Goal: Check status

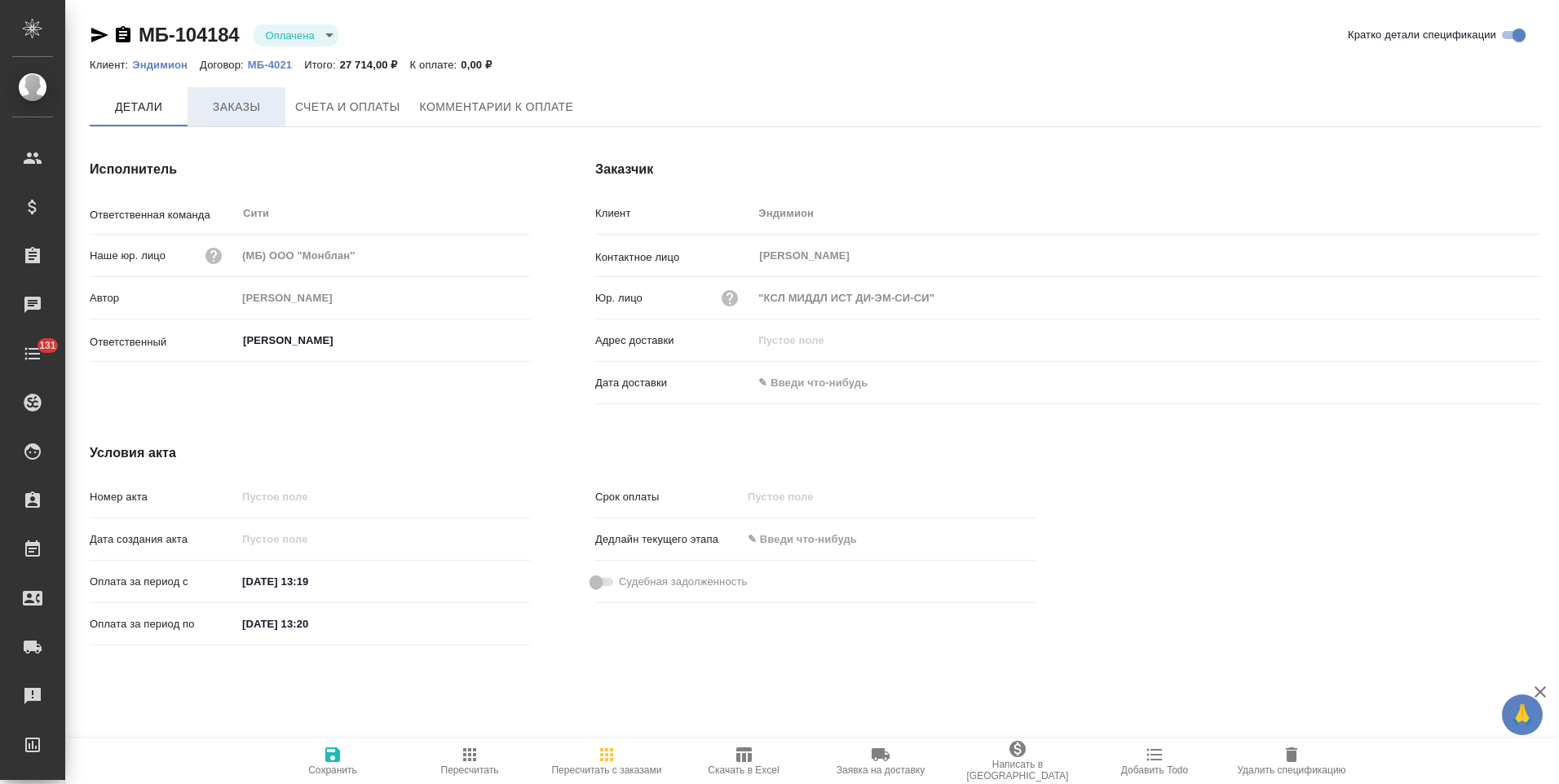
click at [216, 114] on span "Заказы" at bounding box center [236, 106] width 78 height 20
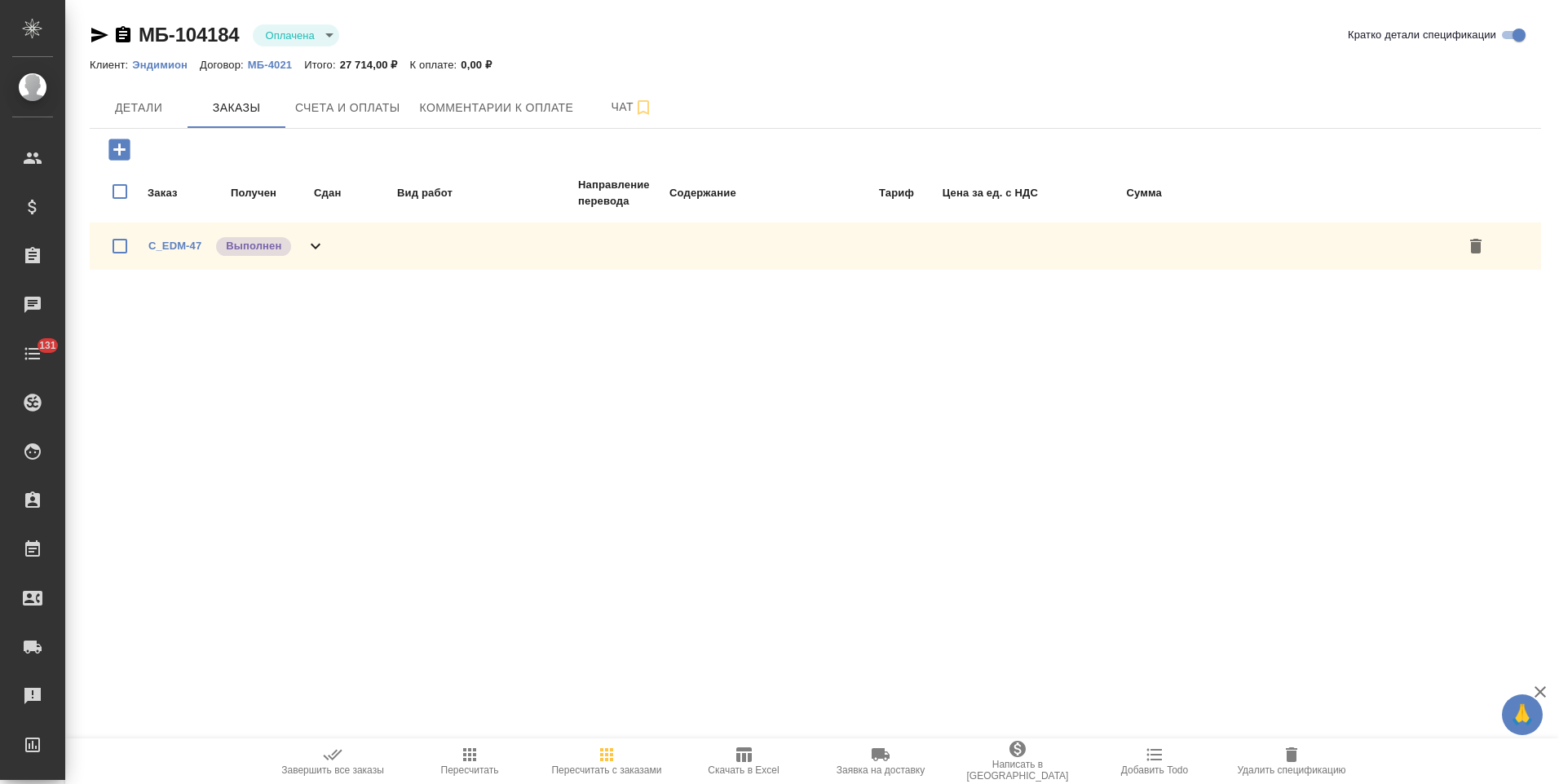
click at [318, 250] on icon at bounding box center [316, 246] width 19 height 19
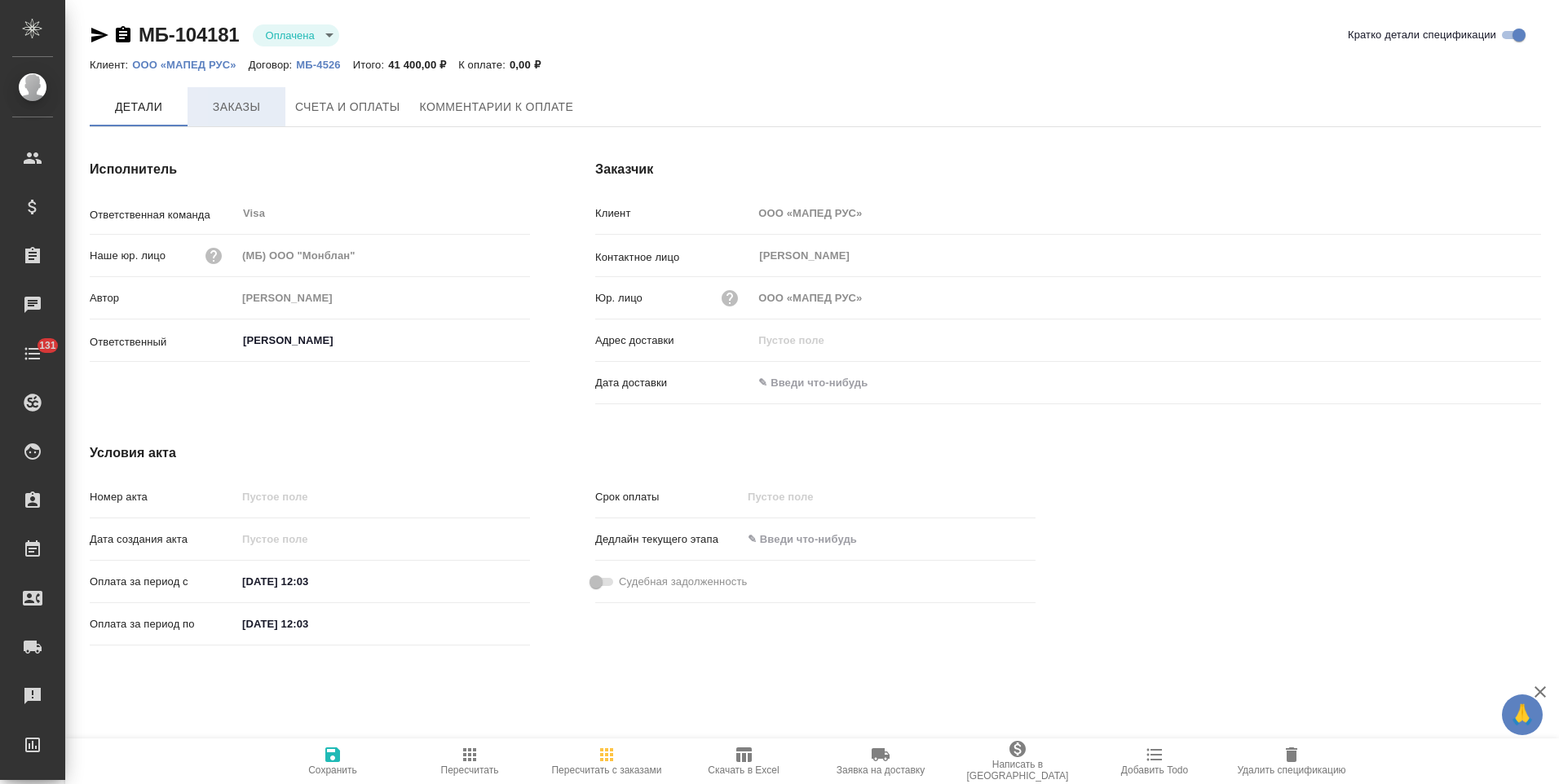
click at [246, 117] on span "Заказы" at bounding box center [236, 106] width 78 height 20
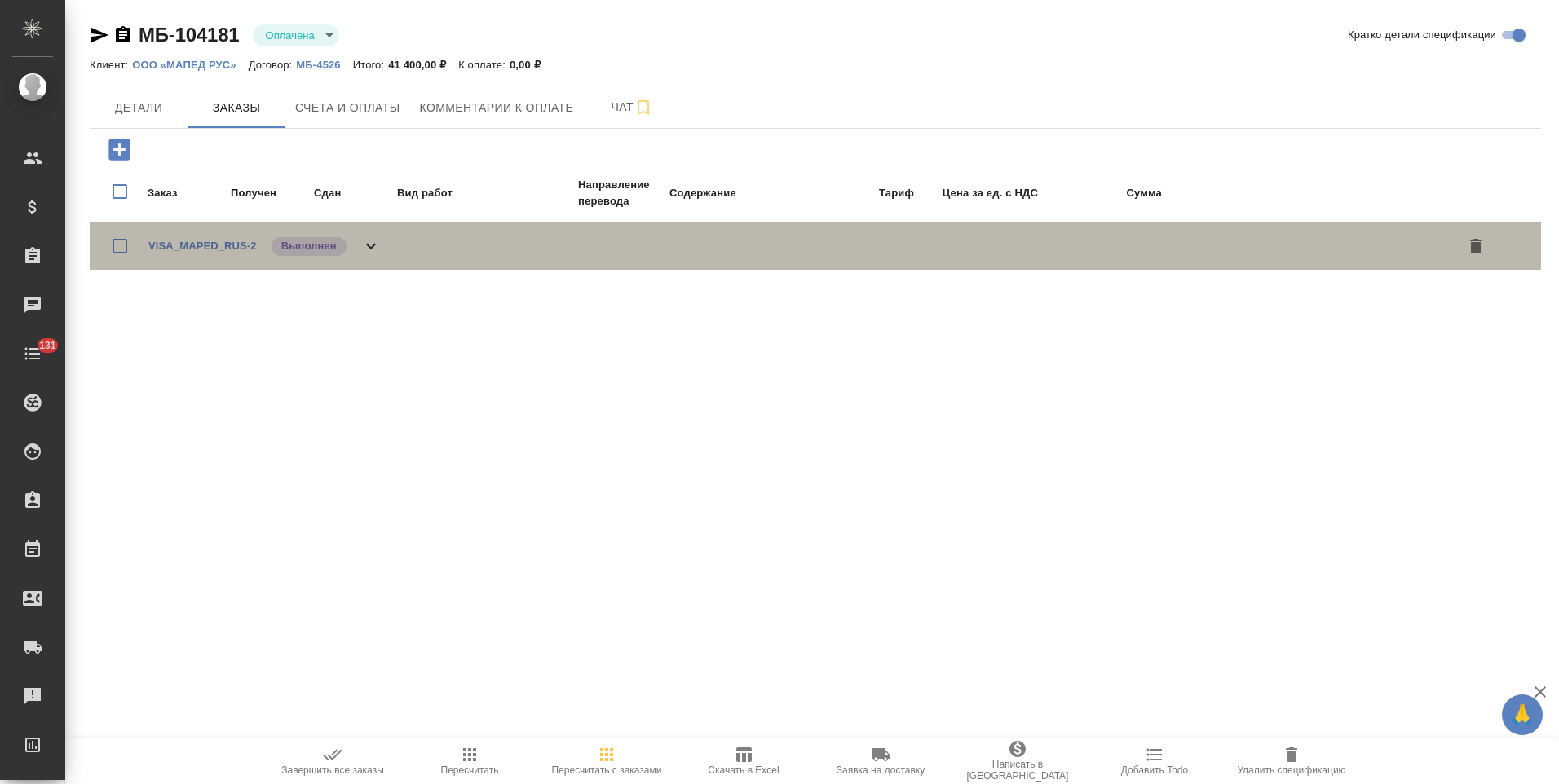
drag, startPoint x: 374, startPoint y: 247, endPoint x: 676, endPoint y: 240, distance: 302.1
click at [376, 246] on icon at bounding box center [371, 246] width 19 height 19
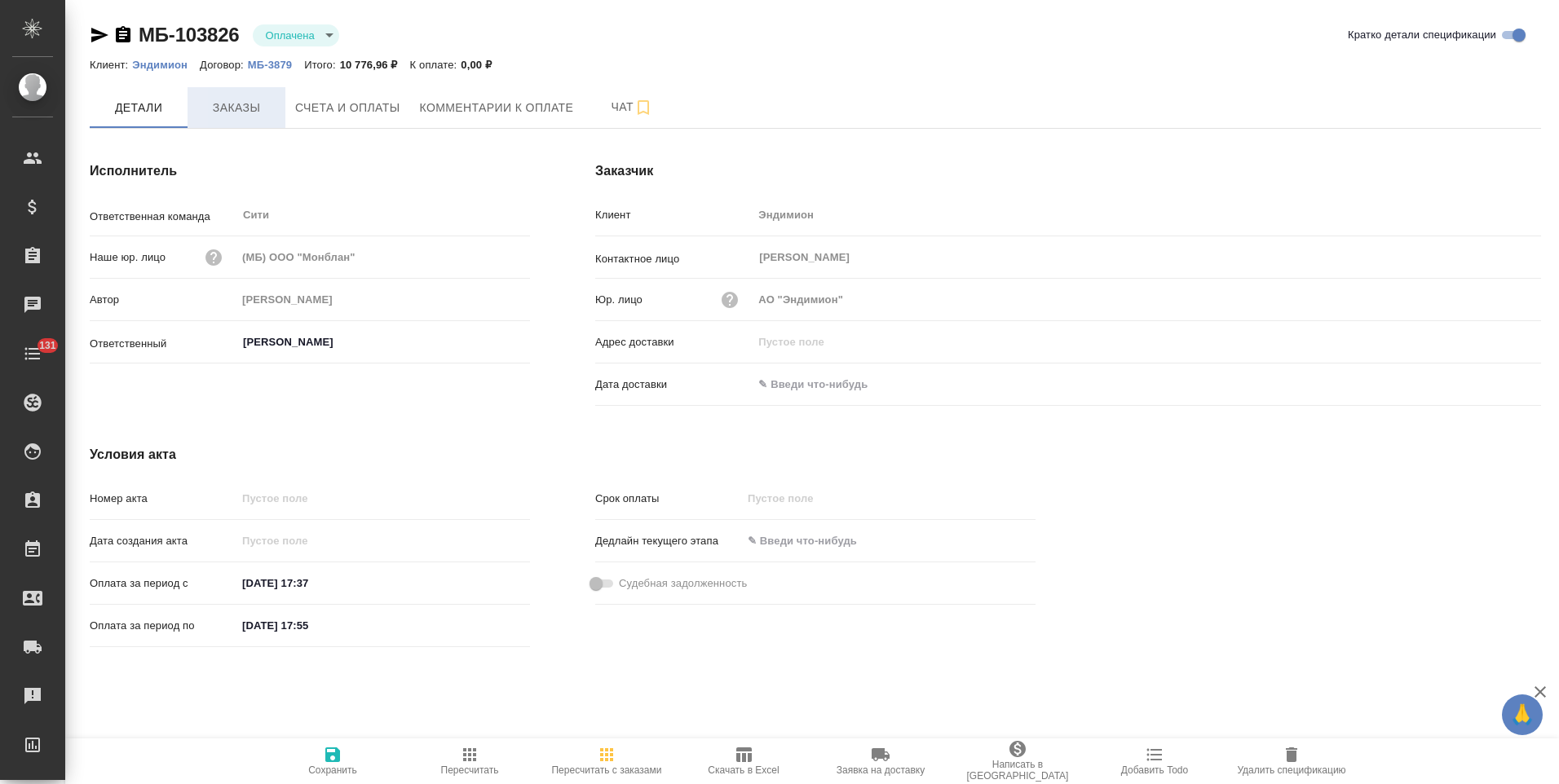
click at [236, 111] on span "Заказы" at bounding box center [236, 107] width 78 height 20
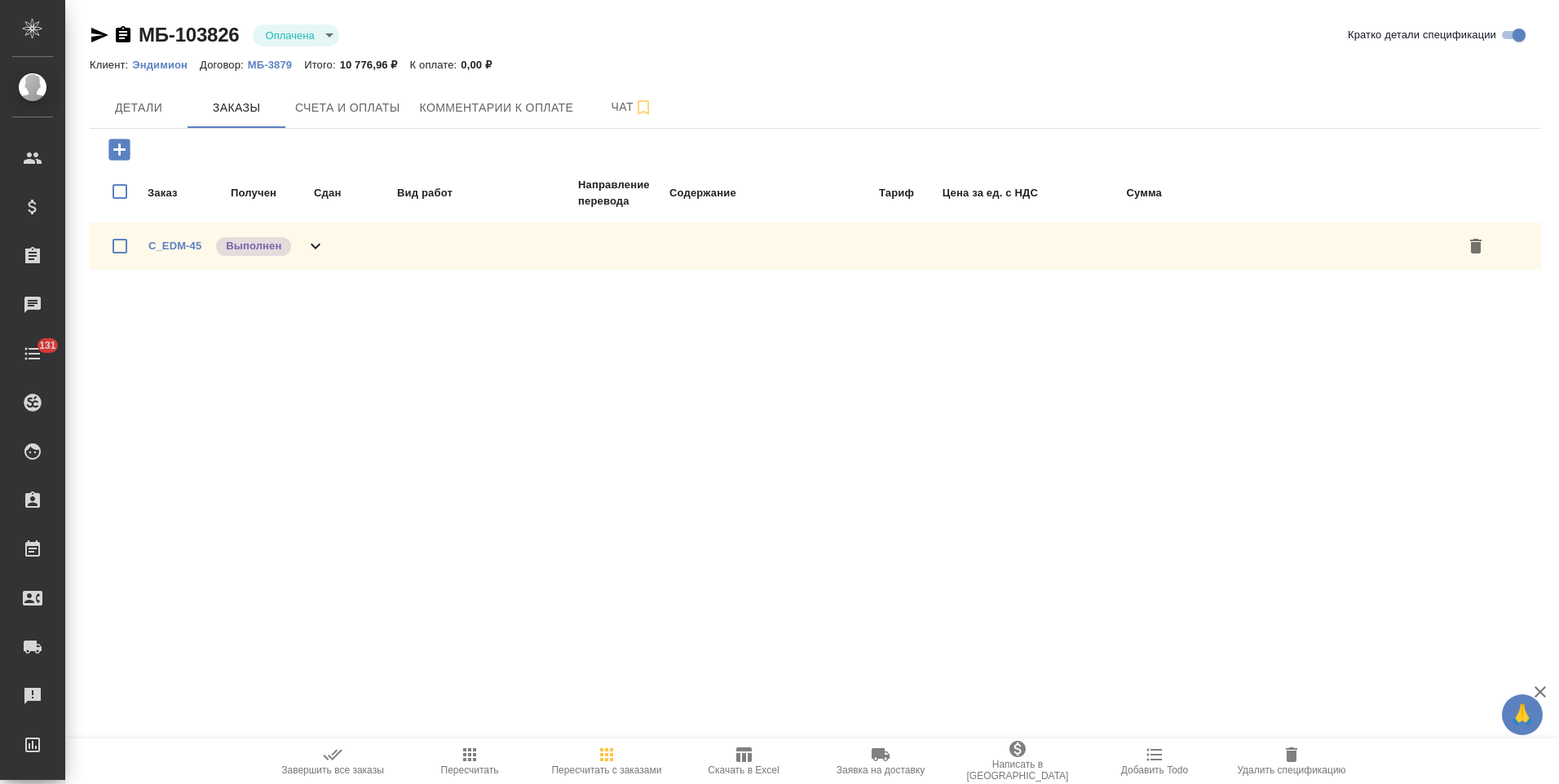
drag, startPoint x: 339, startPoint y: 239, endPoint x: 450, endPoint y: 239, distance: 111.0
click at [340, 239] on div "C_EDM-45 Выполнен" at bounding box center [815, 246] width 1451 height 47
